Goal: Task Accomplishment & Management: Use online tool/utility

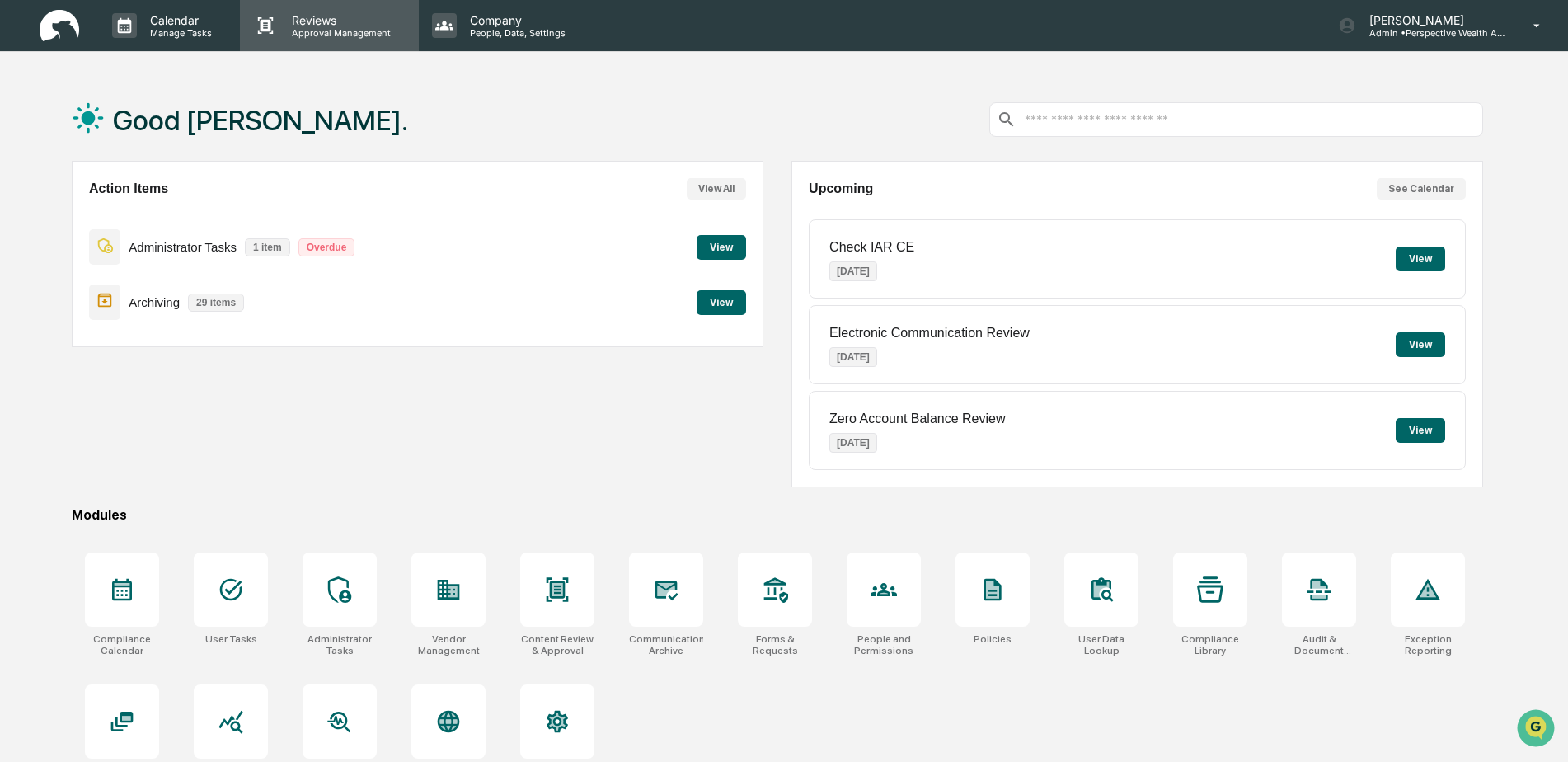
click at [316, 20] on p "Reviews" at bounding box center [339, 20] width 121 height 14
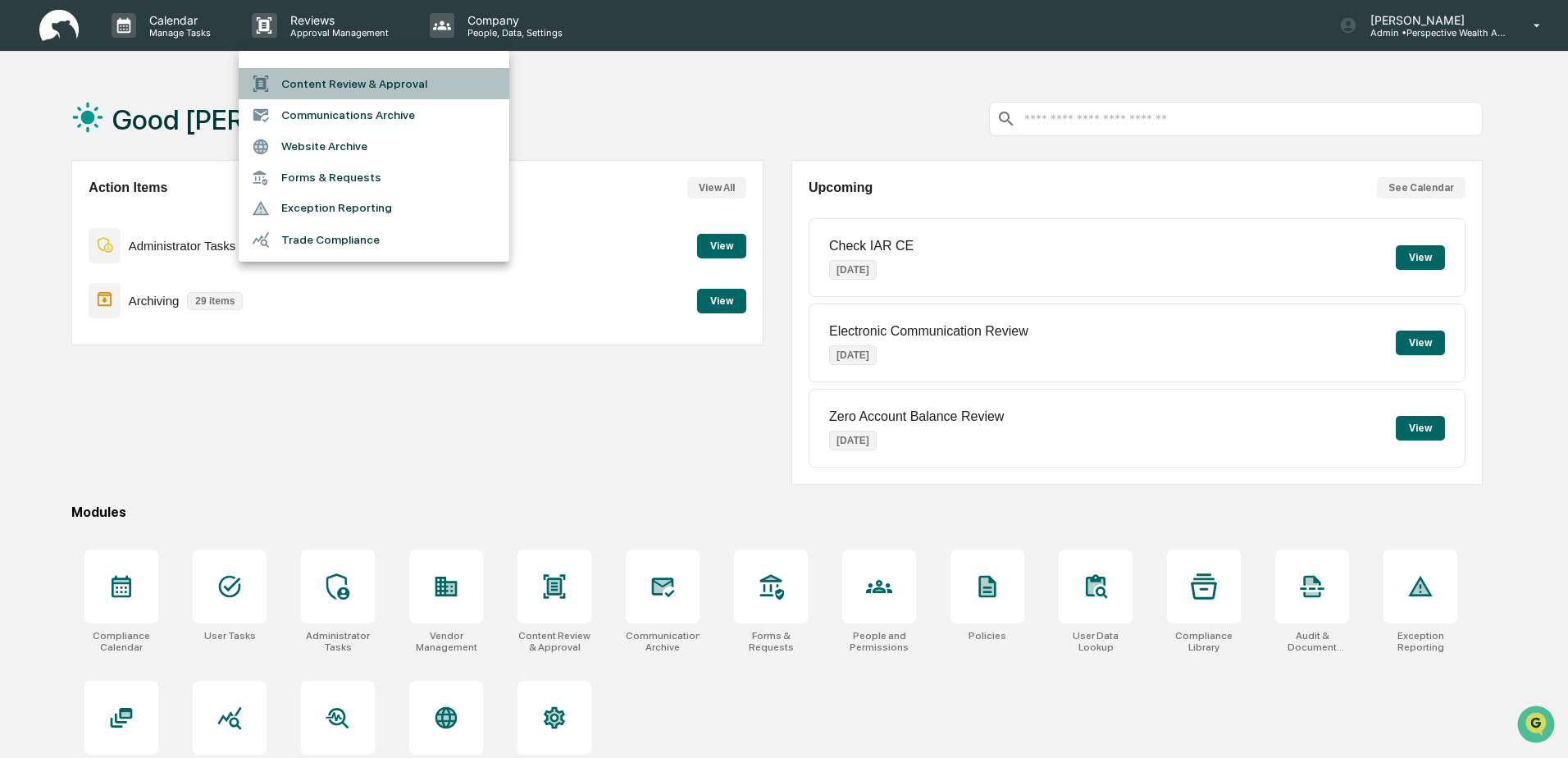
click at [356, 82] on li "Content Review & Approval" at bounding box center [374, 83] width 270 height 31
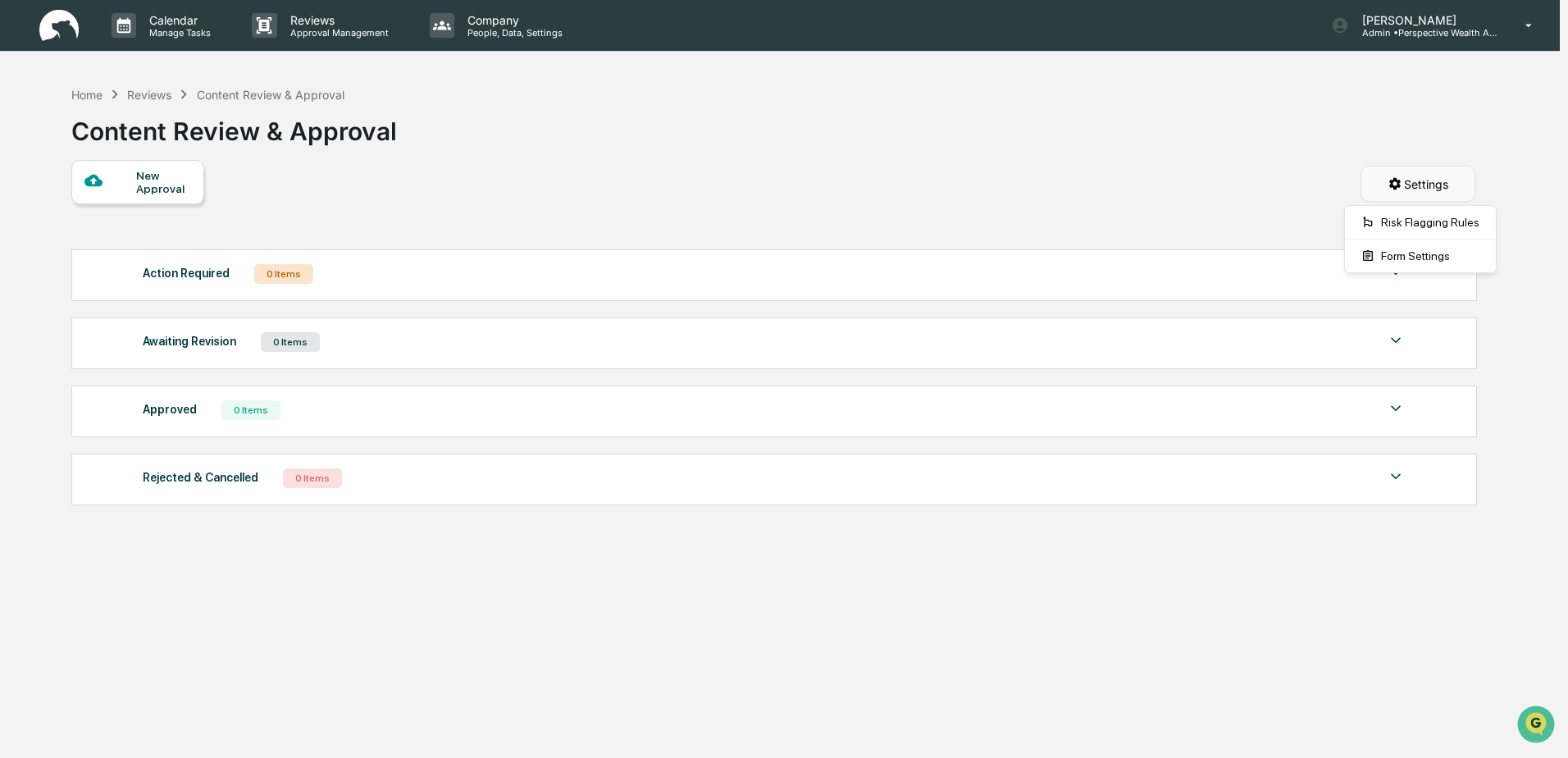
click at [1408, 179] on html "Calendar Manage Tasks Reviews Approval Management Company People, Data, Setting…" at bounding box center [784, 379] width 1568 height 758
click at [1009, 196] on html "Calendar Manage Tasks Reviews Approval Management Company People, Data, Setting…" at bounding box center [784, 379] width 1568 height 758
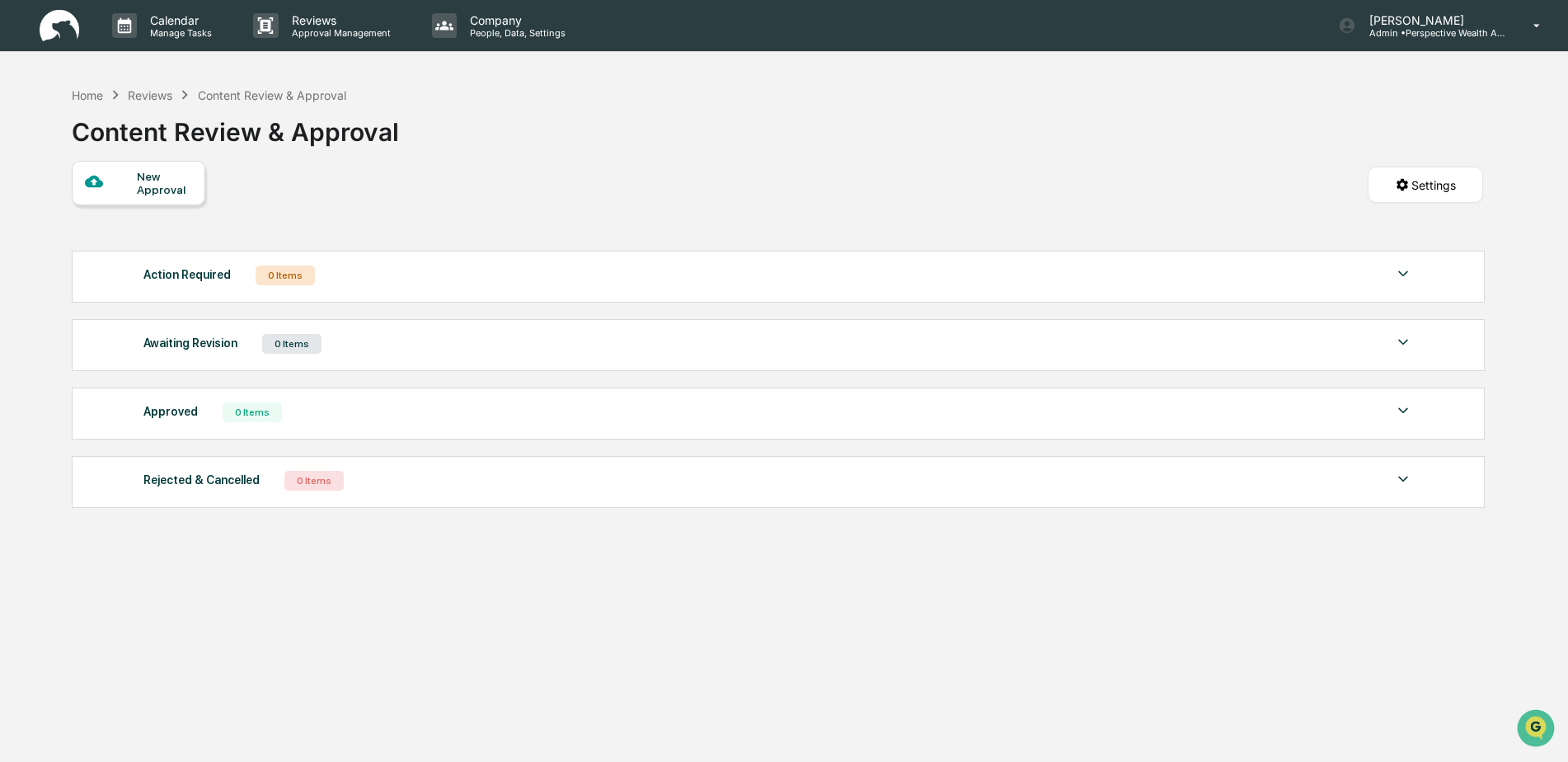
click at [169, 191] on div "New Approval" at bounding box center [164, 183] width 55 height 26
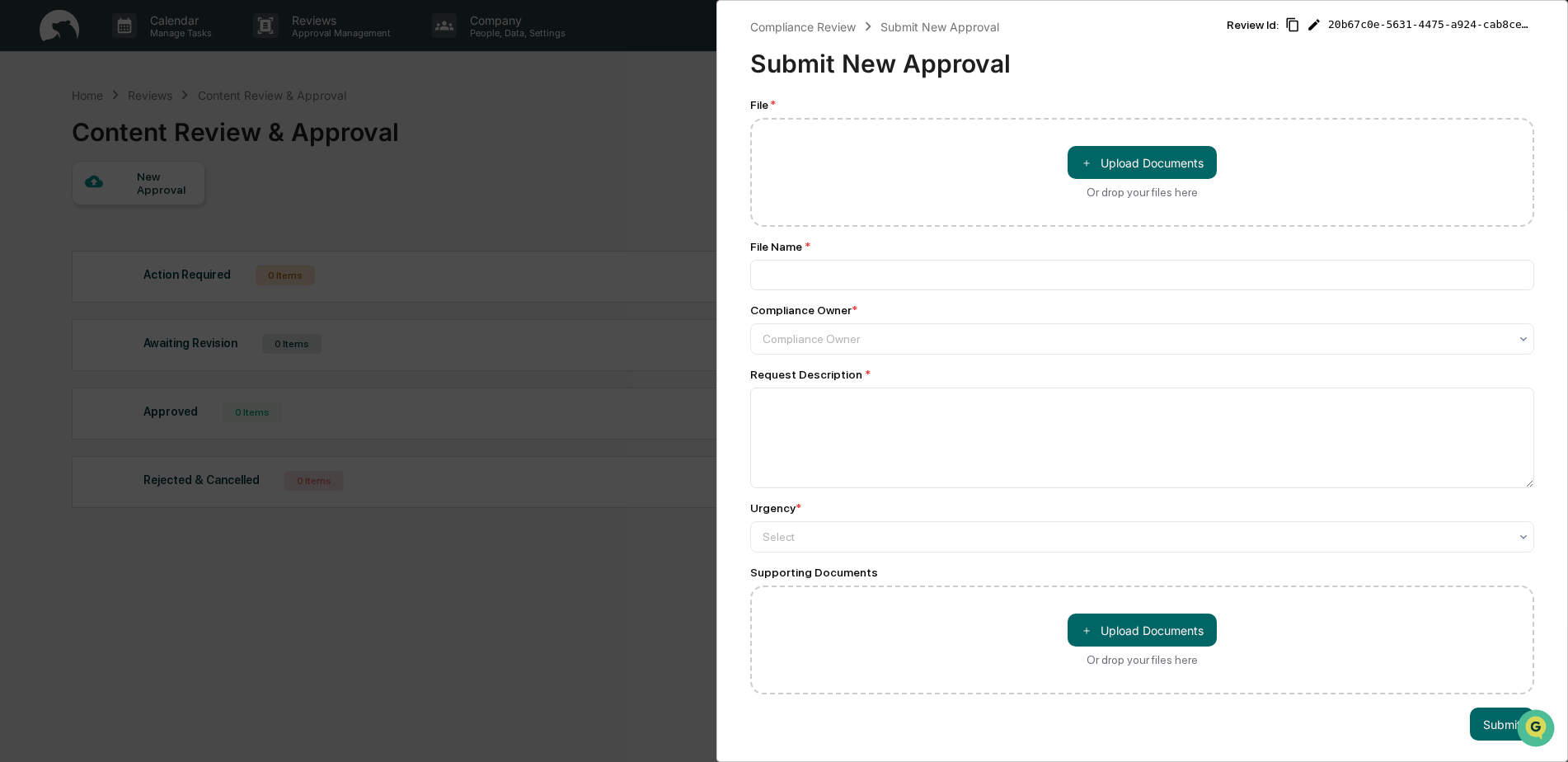
click at [1529, 353] on div "Compliance Review Submit New Approval Submit New Approval Review Id: 20b67c0e-5…" at bounding box center [1142, 381] width 852 height 762
click at [1517, 343] on icon at bounding box center [1523, 338] width 13 height 13
click at [725, 440] on div "Compliance Review Submit New Approval Submit New Approval Review Id: 20b67c0e-5…" at bounding box center [1142, 381] width 852 height 762
click at [800, 532] on div at bounding box center [1136, 537] width 746 height 17
click at [725, 525] on div "Compliance Review Submit New Approval Submit New Approval Review Id: 20b67c0e-5…" at bounding box center [1142, 381] width 852 height 762
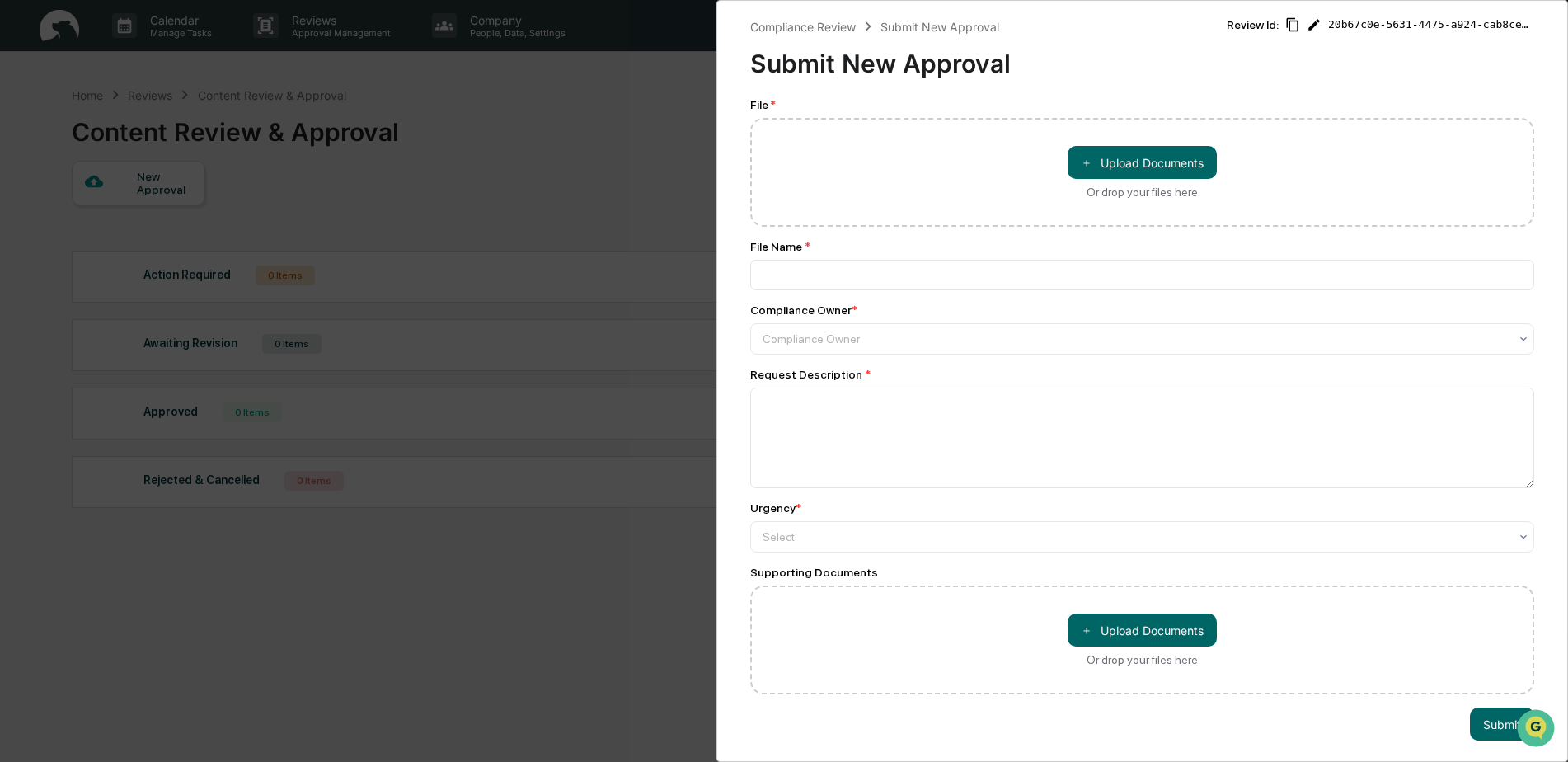
click at [1300, 88] on div "Compliance Review Submit New Approval Submit New Approval Review Id: 20b67c0e-5…" at bounding box center [1142, 381] width 852 height 762
click at [815, 28] on div "Compliance Review" at bounding box center [802, 27] width 106 height 14
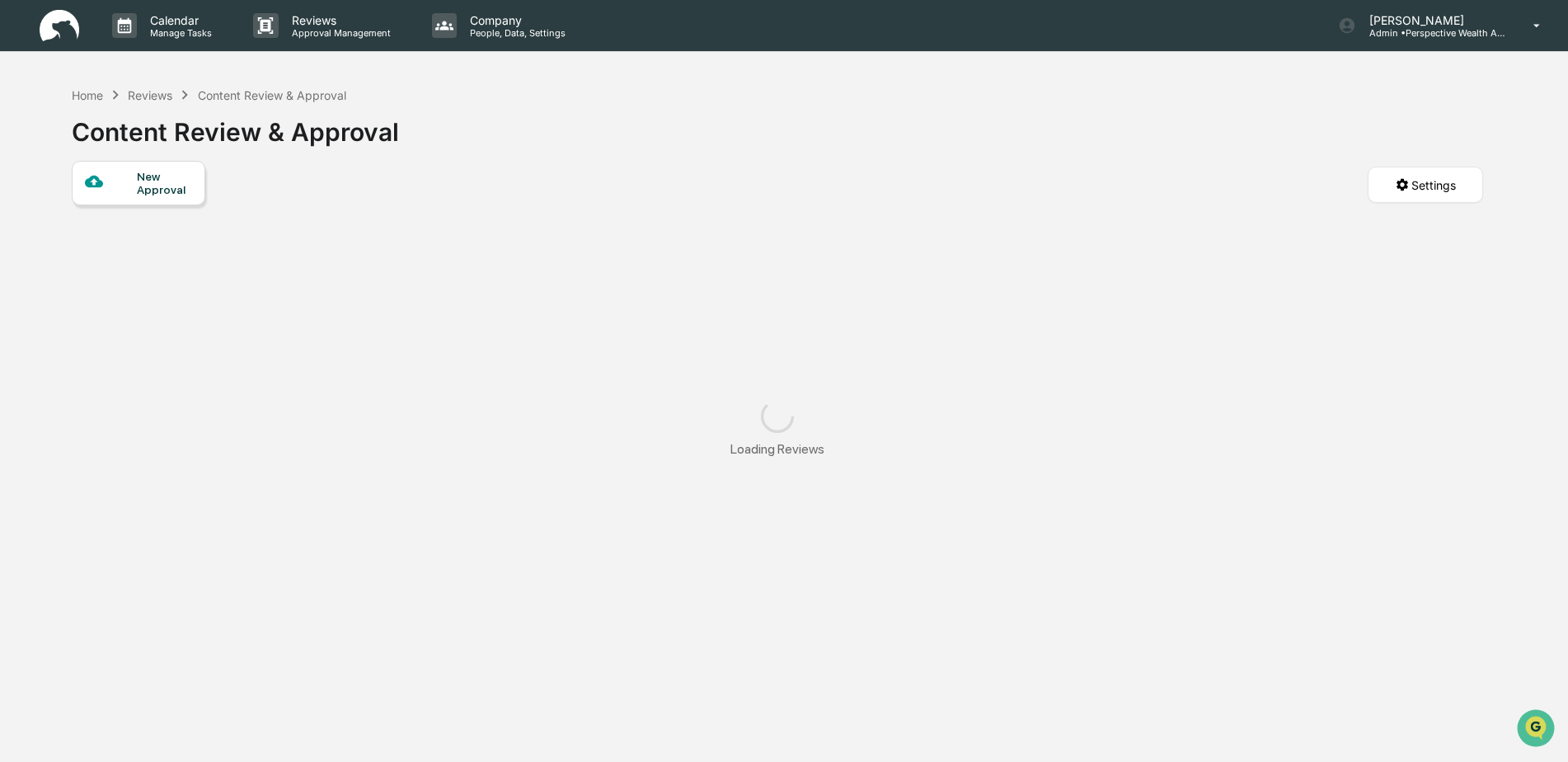
click at [627, 102] on div "Home Reviews Content Review & Approval Content Review & Approval" at bounding box center [777, 120] width 1412 height 82
